Goal: Transaction & Acquisition: Purchase product/service

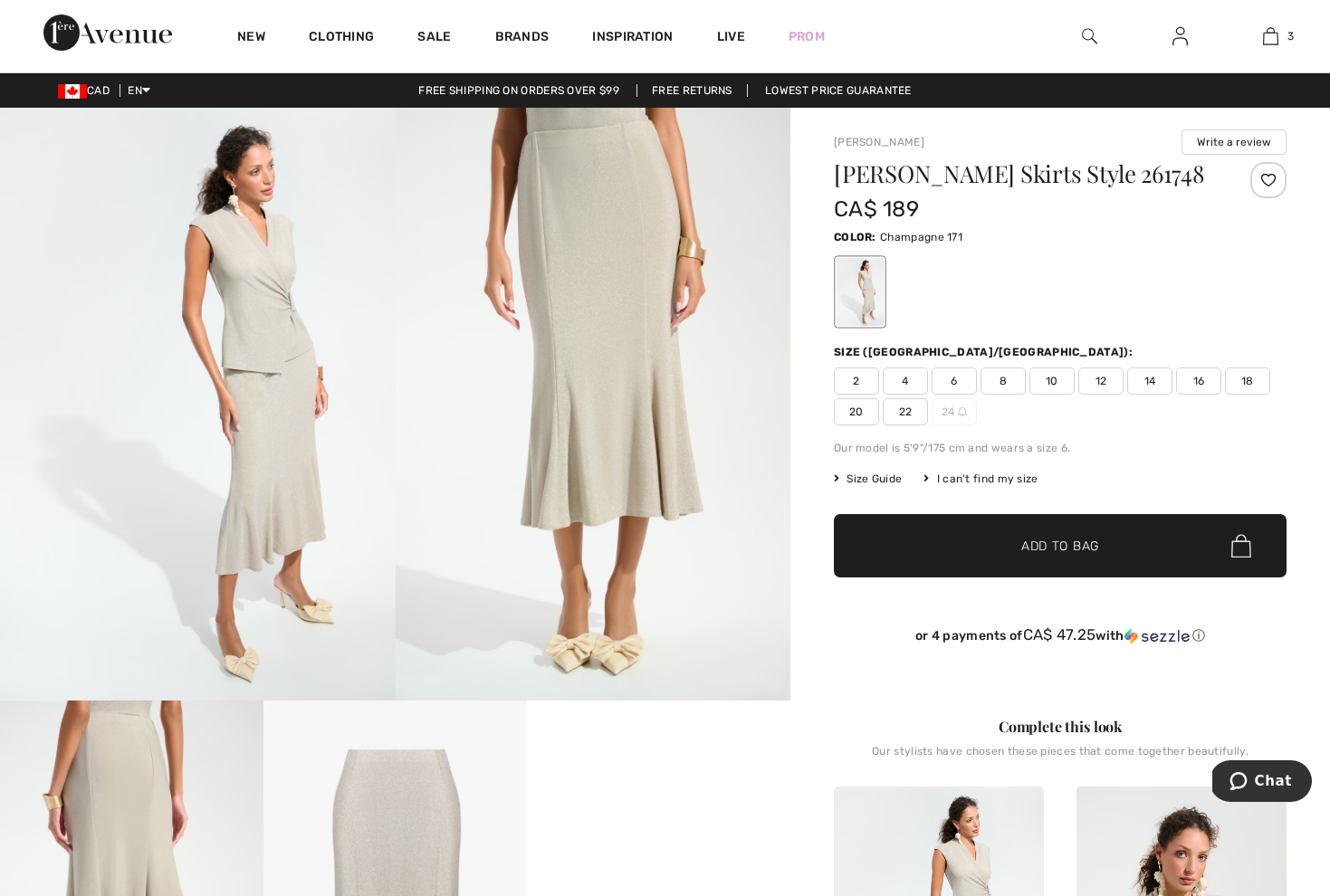
click at [1058, 387] on span "10" at bounding box center [1051, 381] width 45 height 28
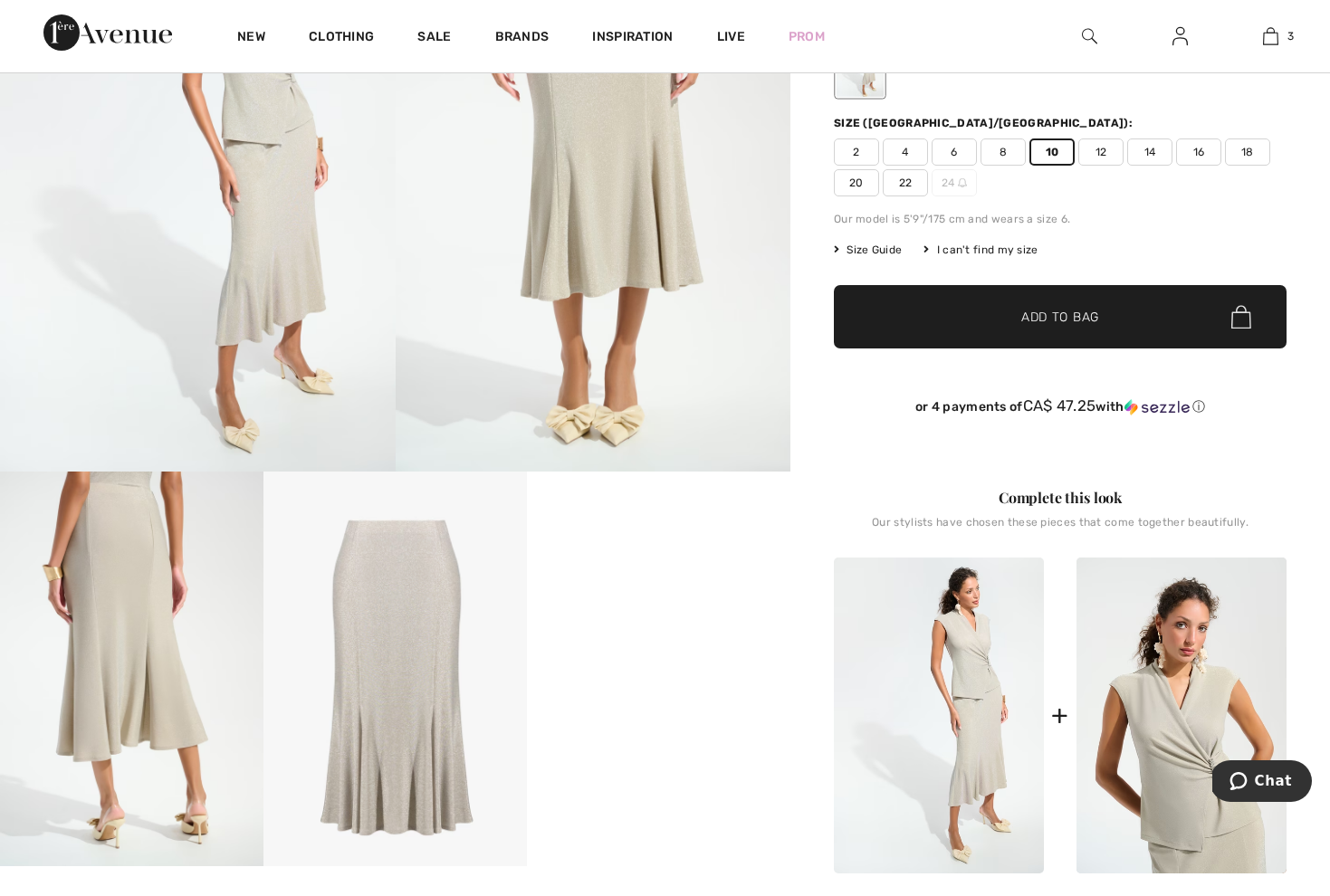
scroll to position [103, 0]
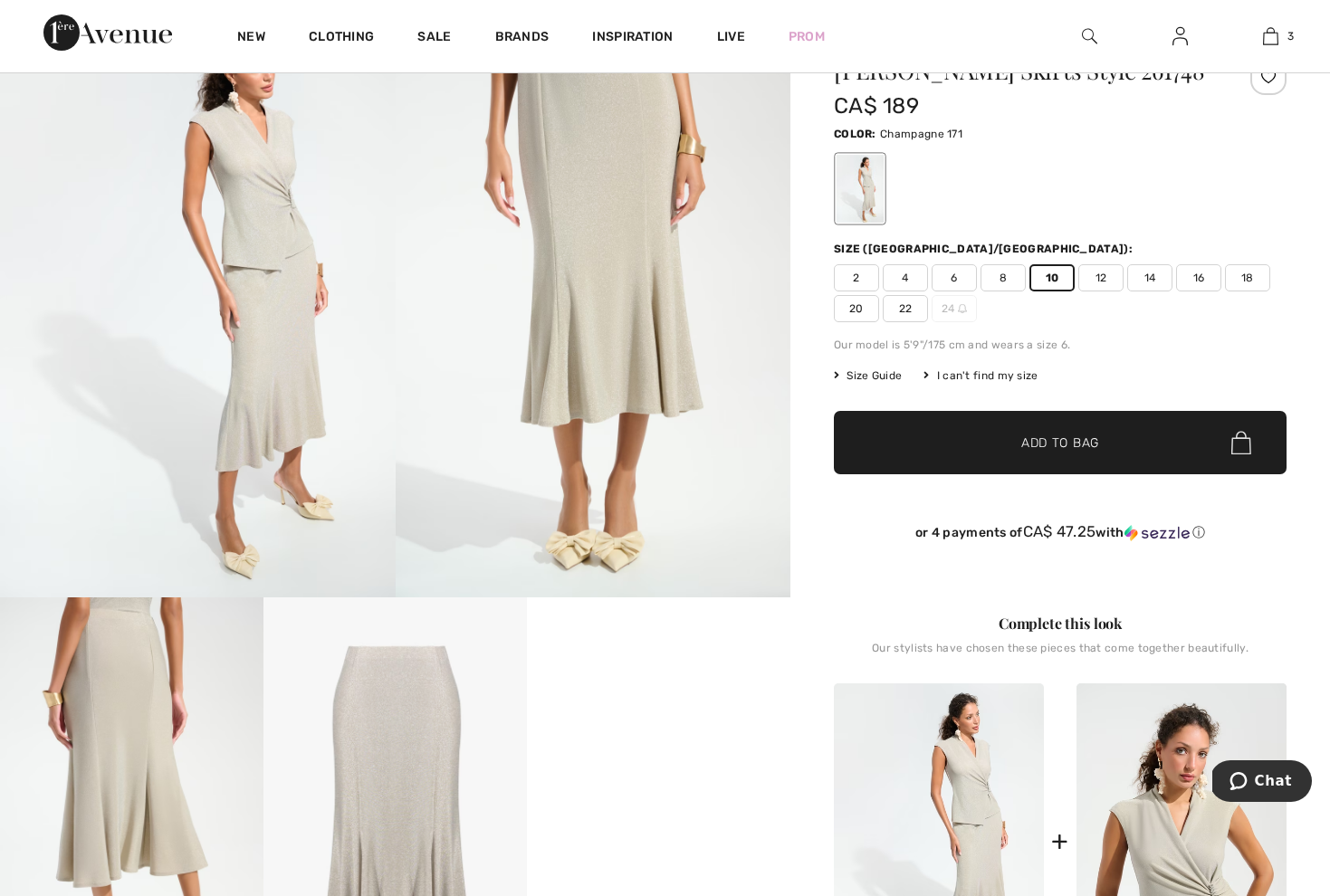
click at [999, 452] on span "✔ Added to Bag" at bounding box center [1033, 443] width 110 height 19
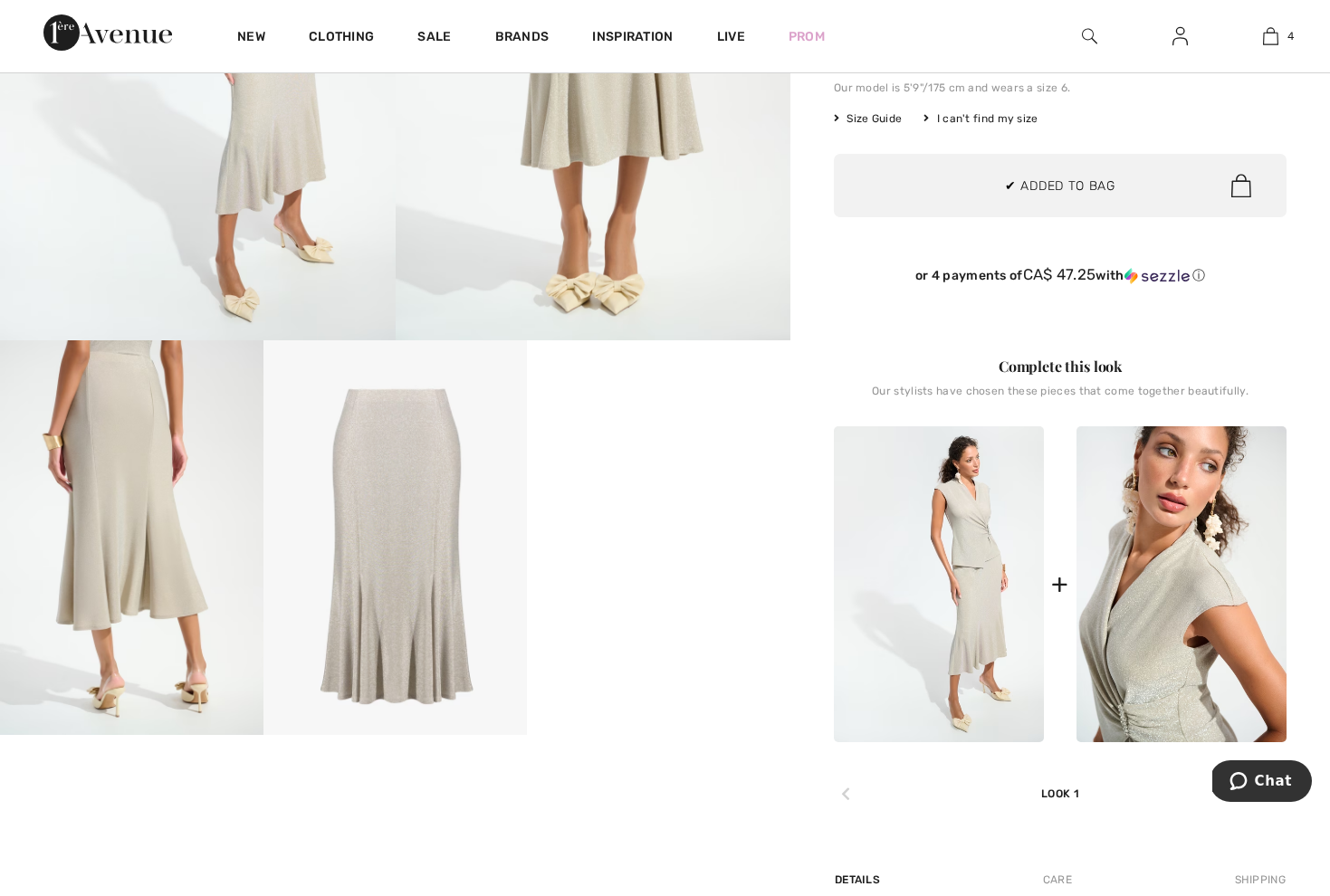
scroll to position [378, 0]
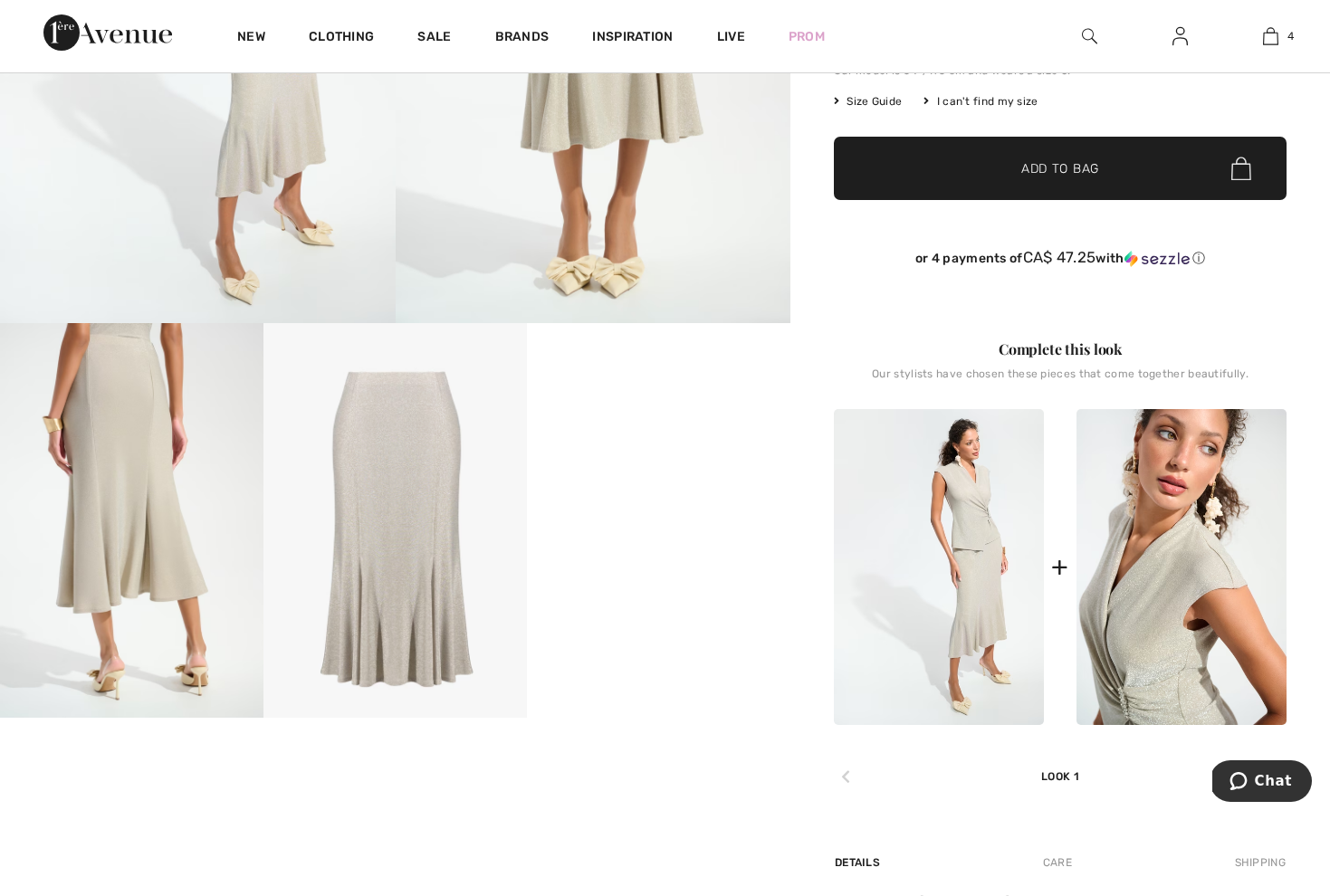
click at [1191, 584] on img at bounding box center [1181, 567] width 210 height 316
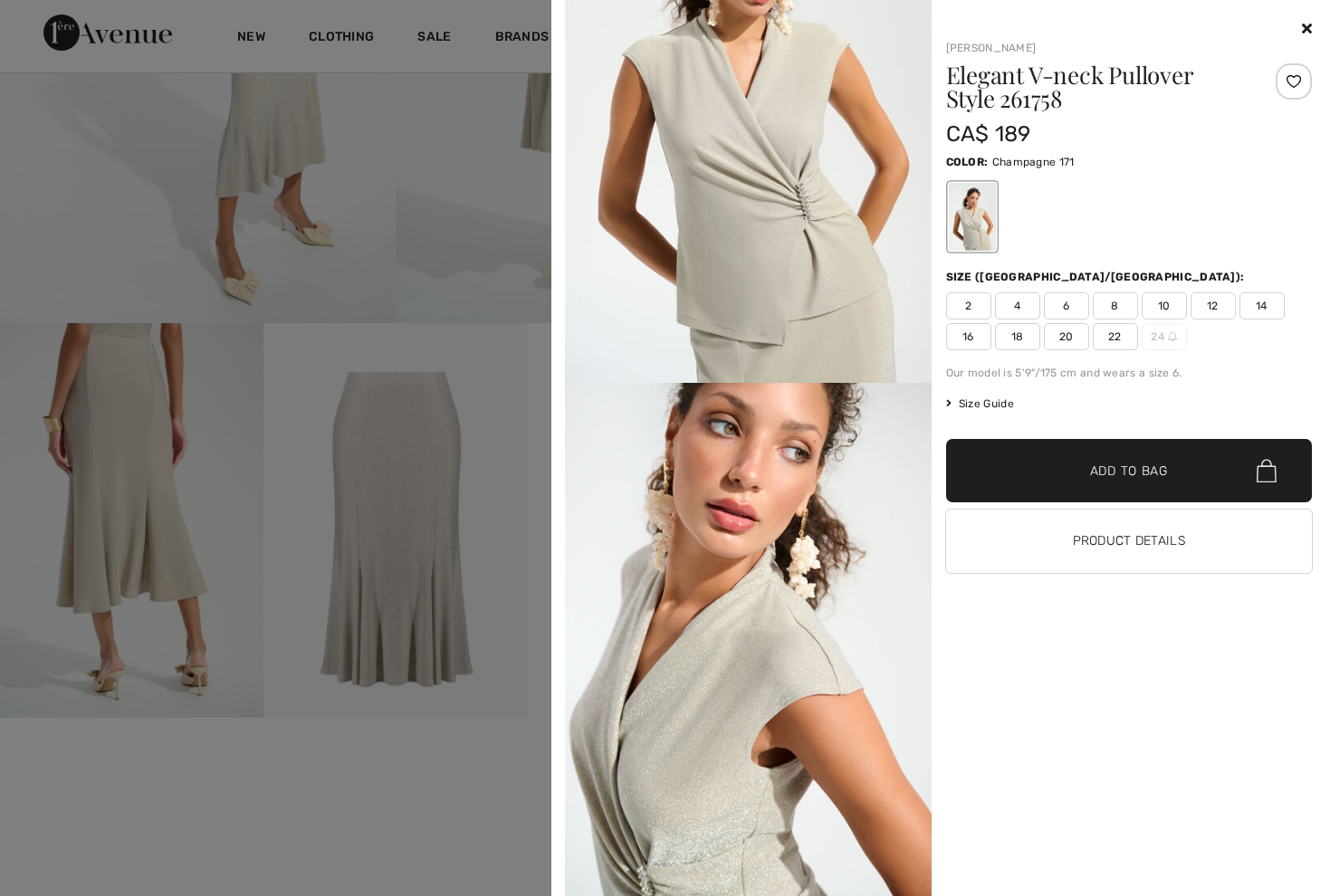
scroll to position [331, 0]
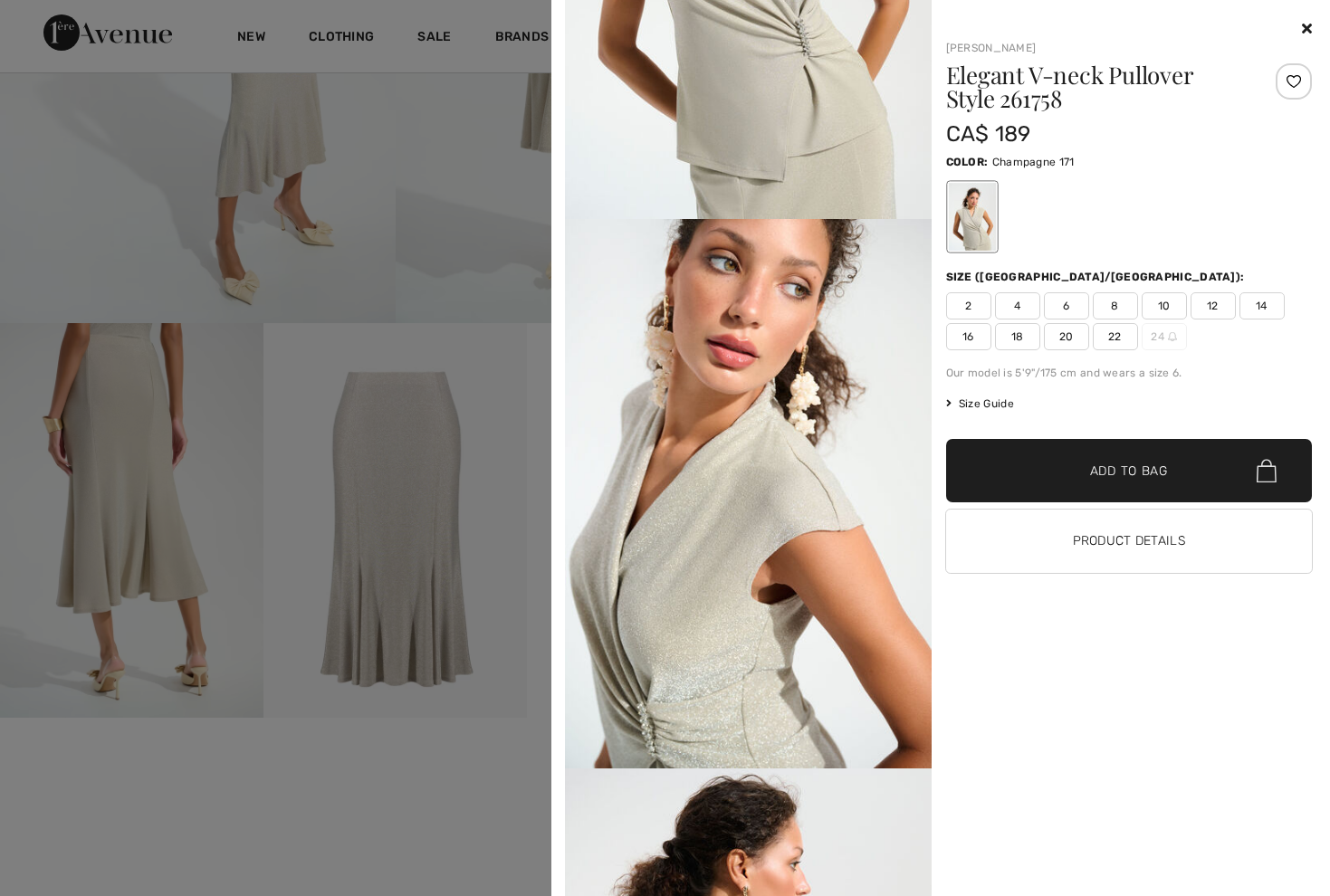
click at [1221, 308] on span "12" at bounding box center [1213, 306] width 45 height 28
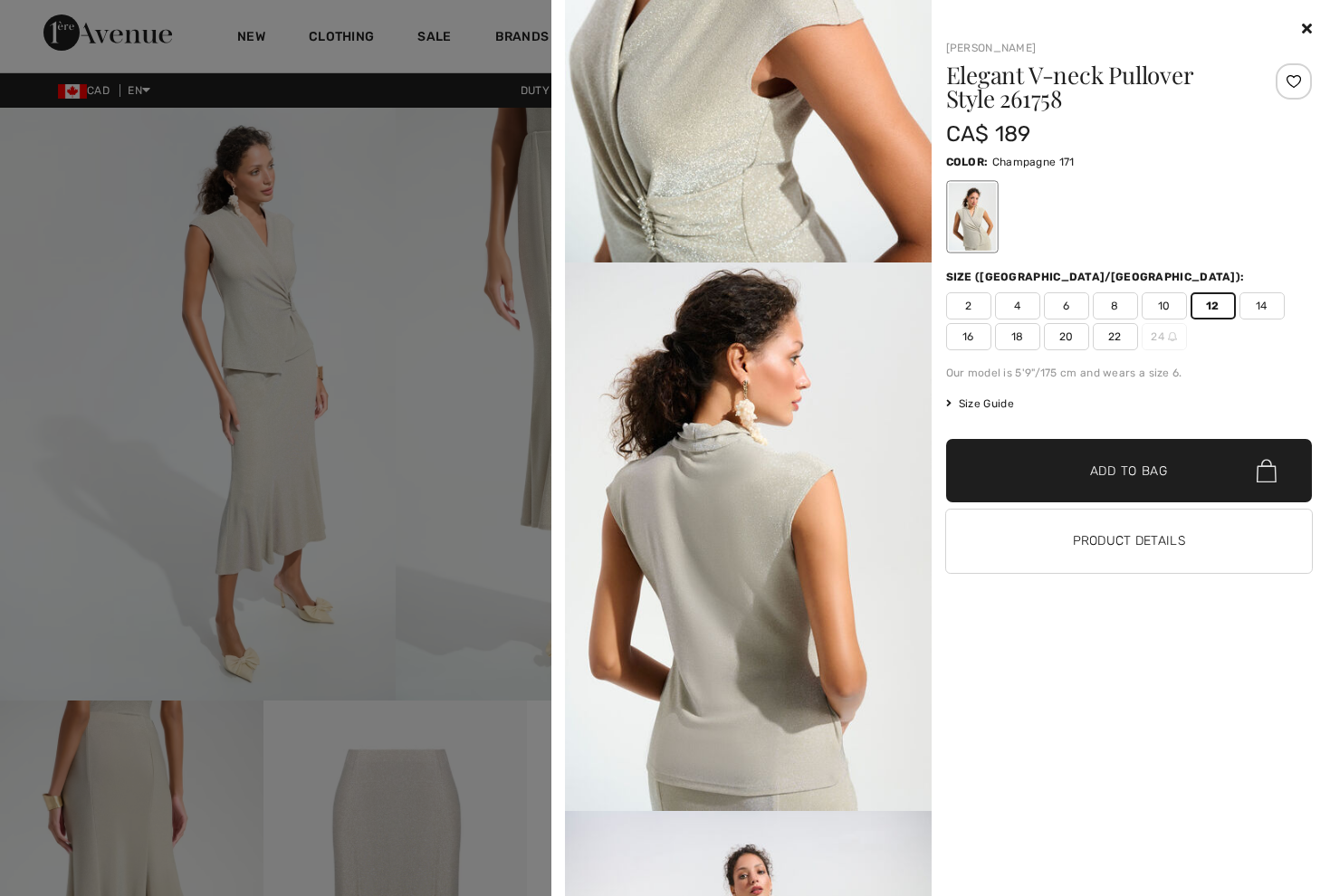
scroll to position [0, 0]
click at [1311, 30] on icon at bounding box center [1307, 28] width 10 height 15
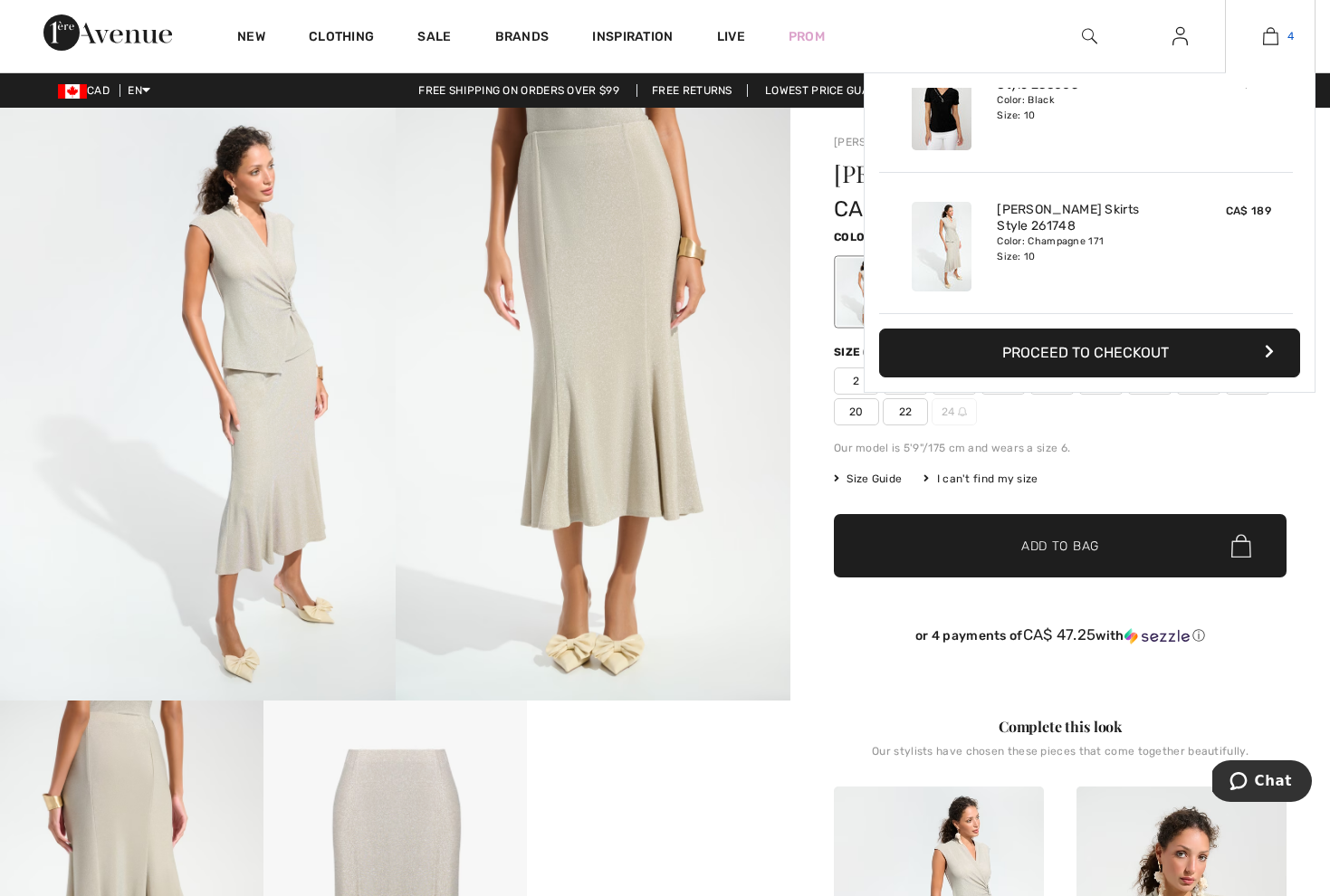
click at [1269, 38] on img at bounding box center [1270, 37] width 16 height 22
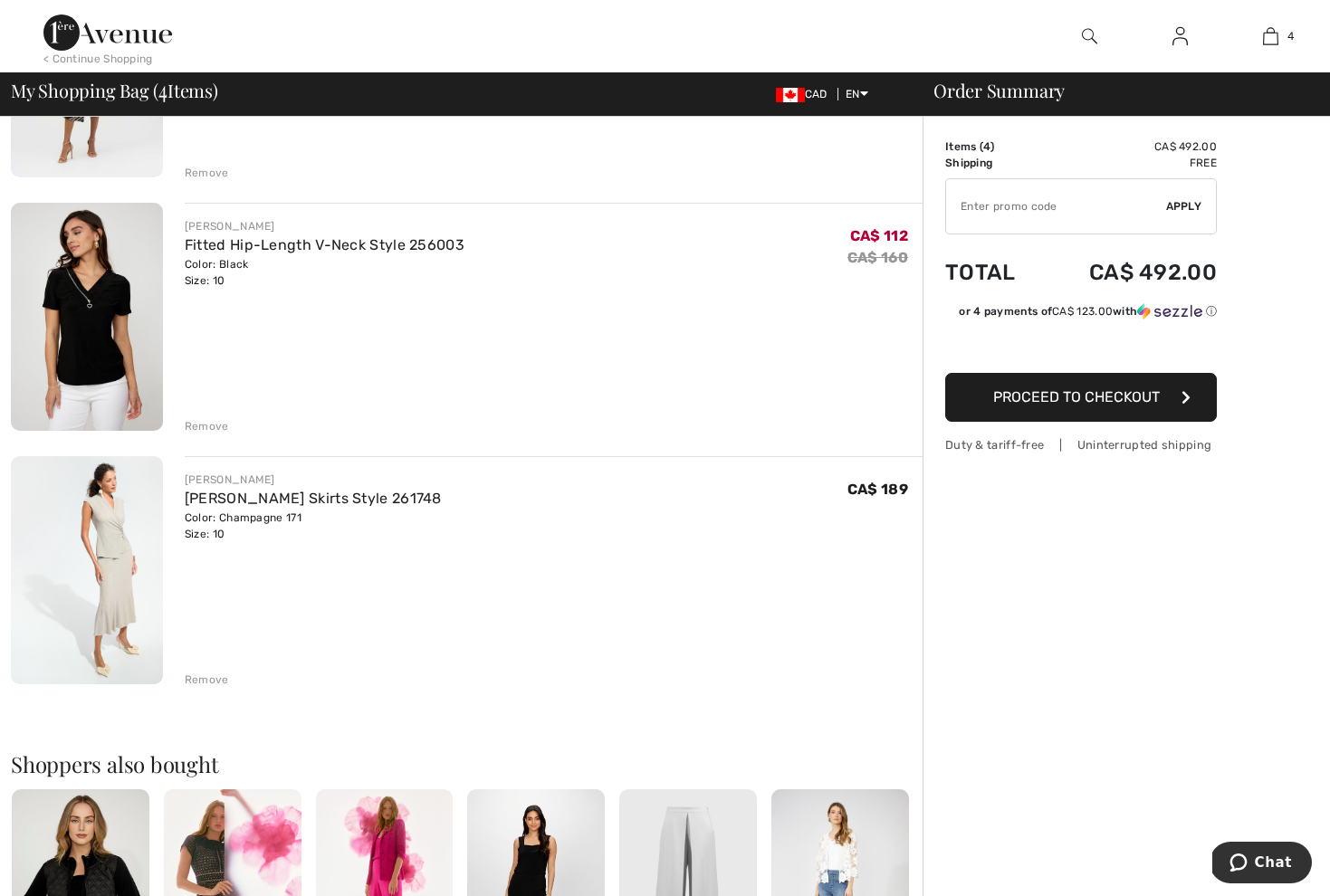
scroll to position [725, 0]
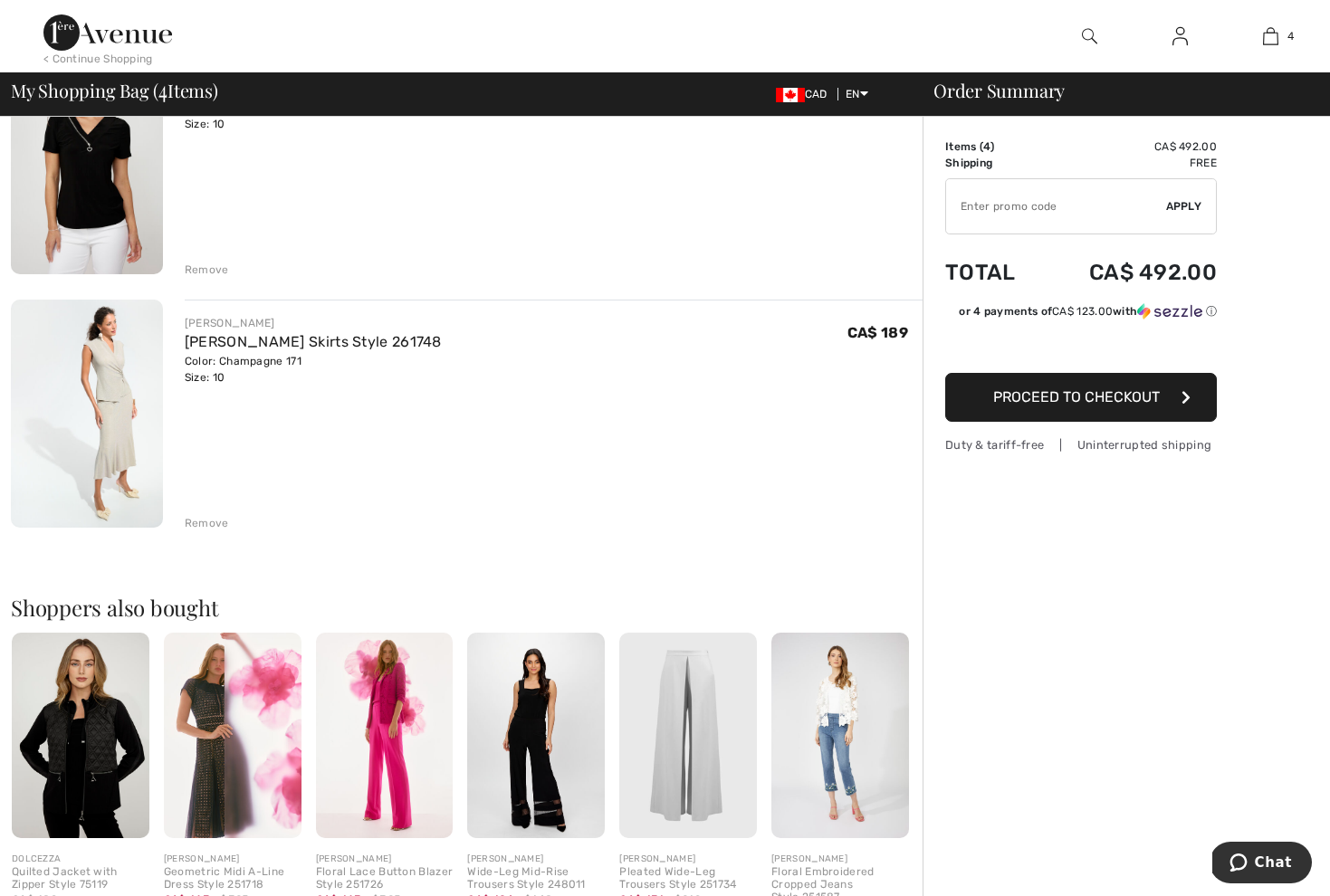
click at [212, 522] on div "Remove" at bounding box center [207, 524] width 44 height 17
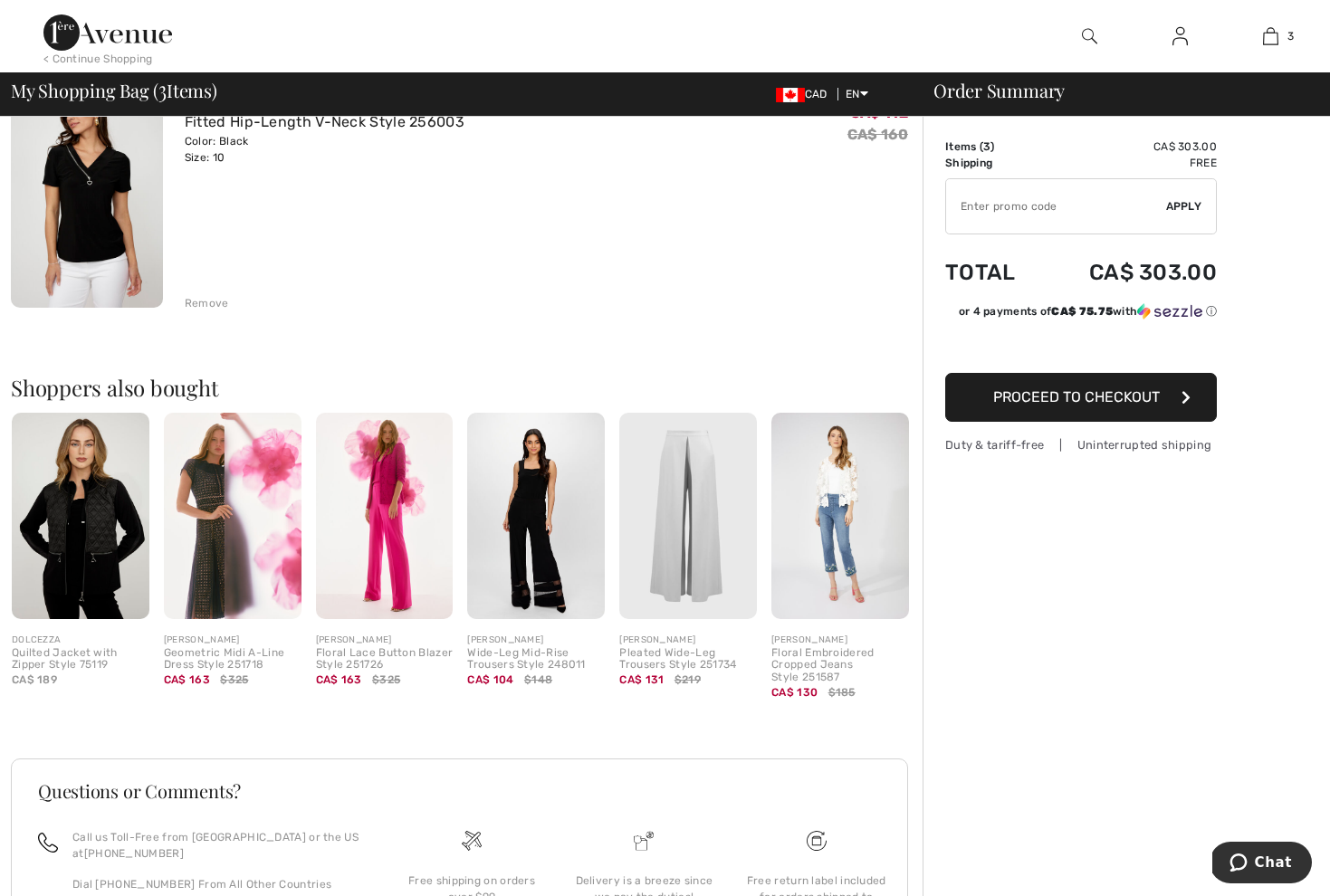
scroll to position [727, 0]
